Goal: Task Accomplishment & Management: Manage account settings

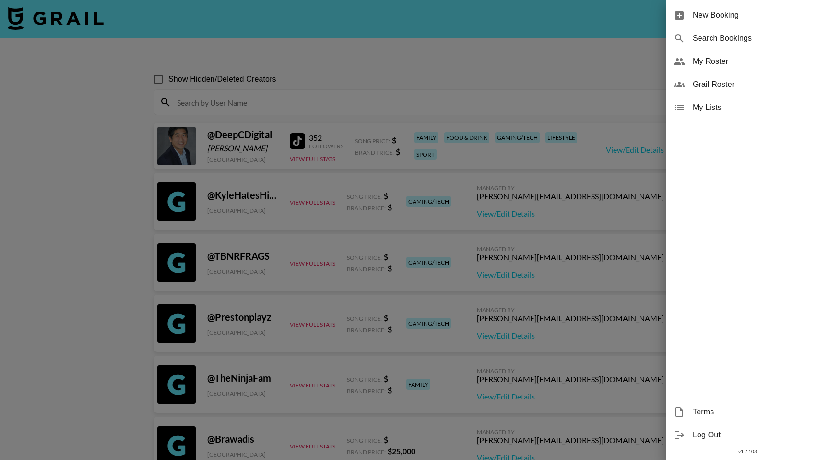
click at [726, 60] on span "My Roster" at bounding box center [757, 62] width 129 height 12
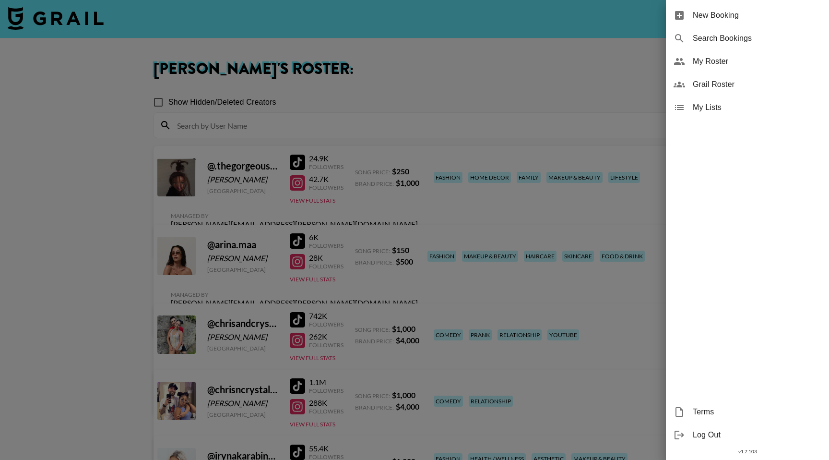
click at [472, 79] on div at bounding box center [414, 230] width 829 height 460
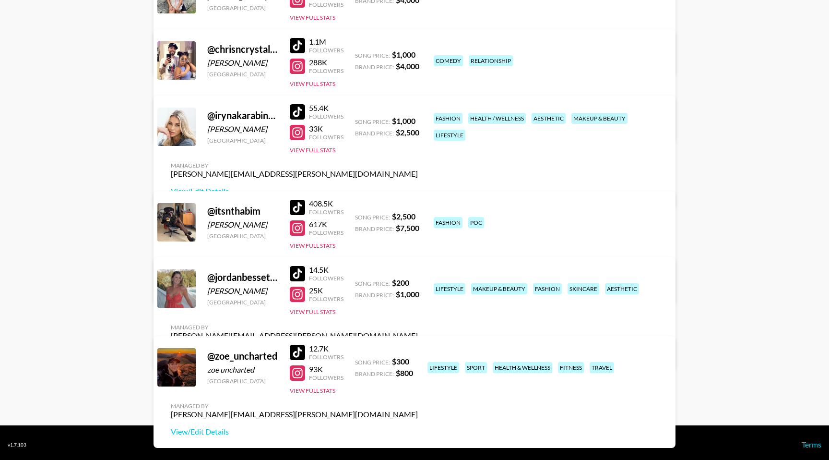
scroll to position [342, 0]
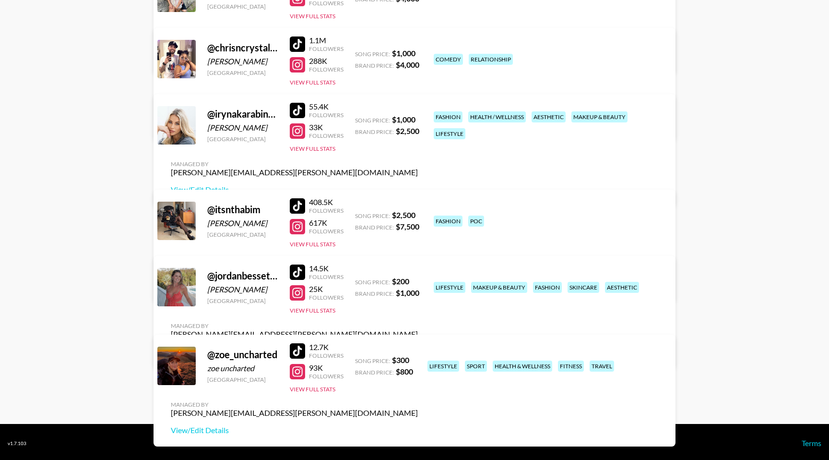
click at [418, 347] on link "View/Edit Details" at bounding box center [294, 352] width 247 height 10
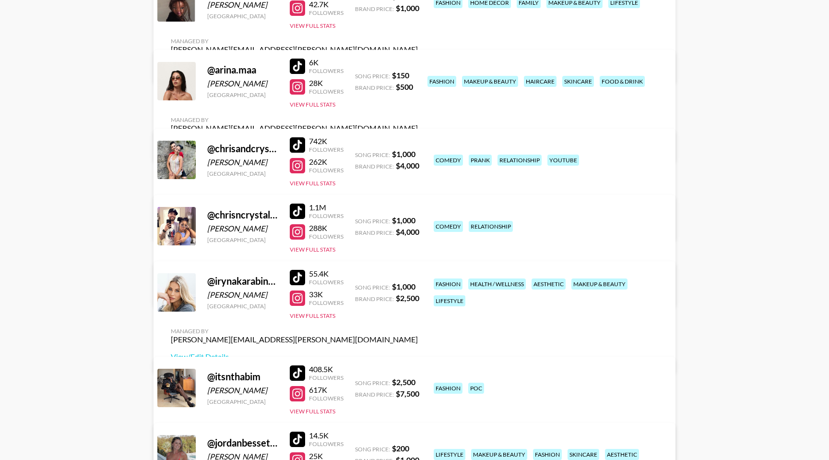
scroll to position [344, 0]
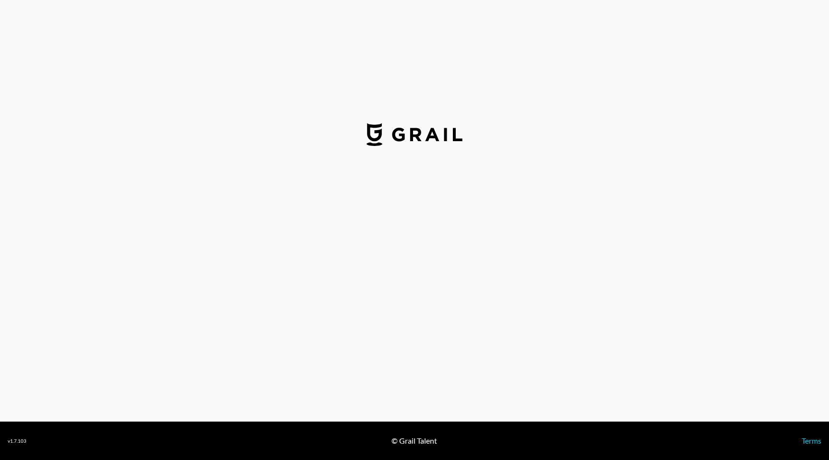
select select "USD"
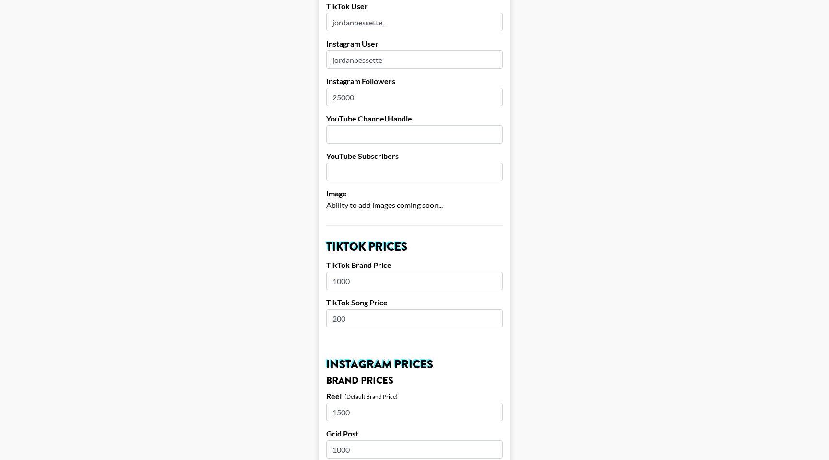
scroll to position [162, 0]
